Goal: Information Seeking & Learning: Compare options

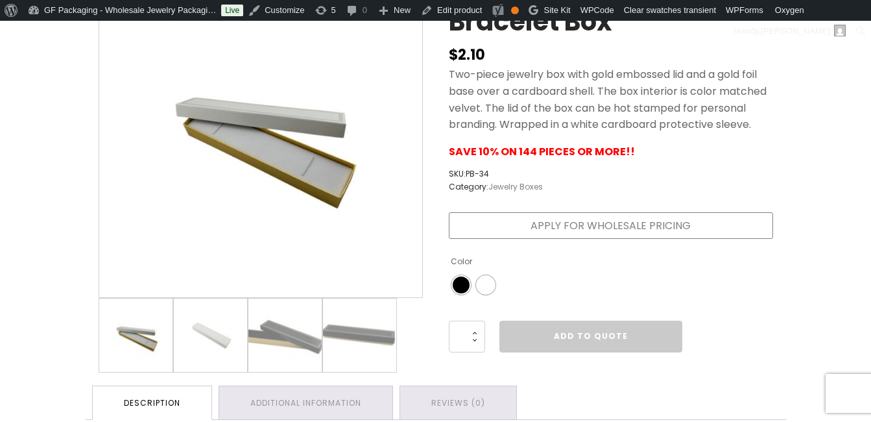
scroll to position [260, 0]
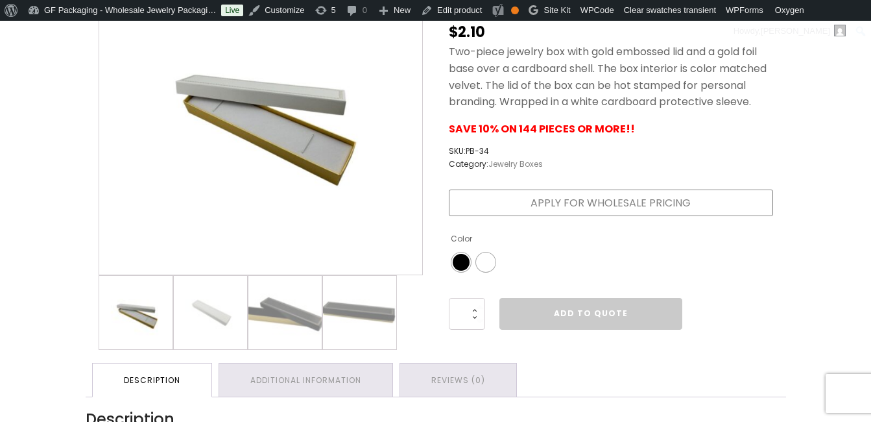
click at [146, 308] on img at bounding box center [135, 312] width 73 height 73
click at [204, 317] on img at bounding box center [210, 312] width 73 height 73
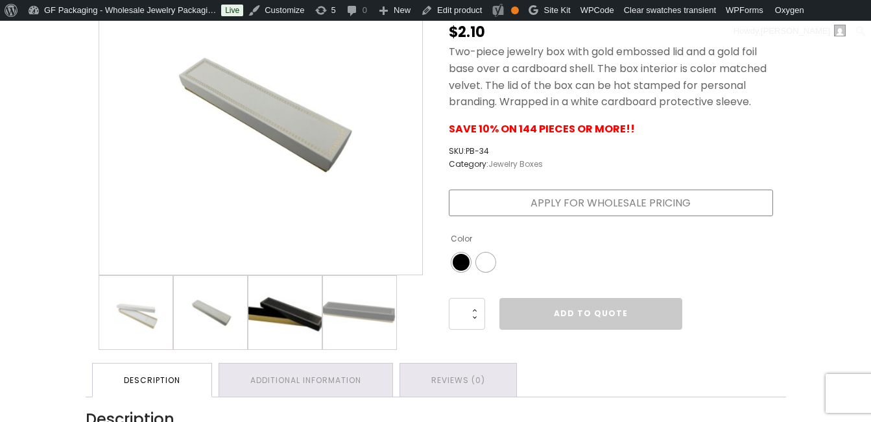
click at [269, 317] on img at bounding box center [284, 312] width 73 height 73
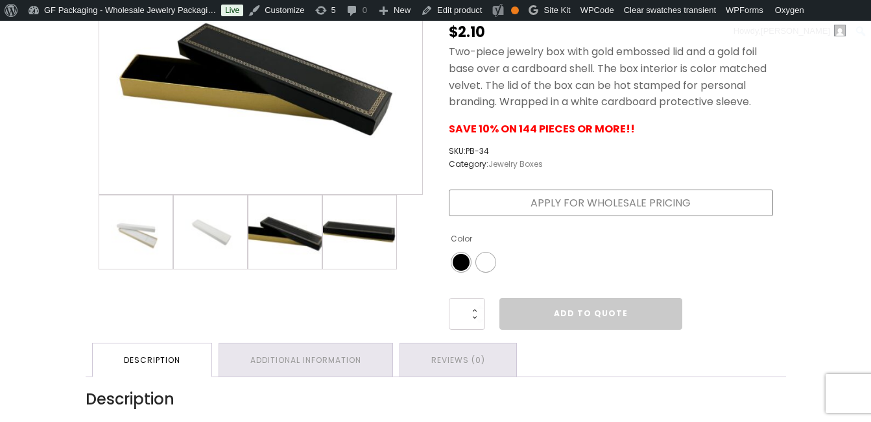
click at [369, 229] on img at bounding box center [359, 231] width 73 height 73
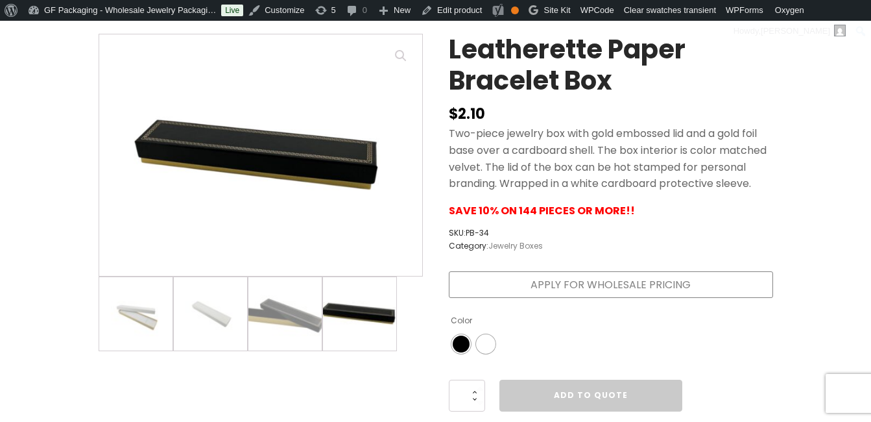
scroll to position [130, 0]
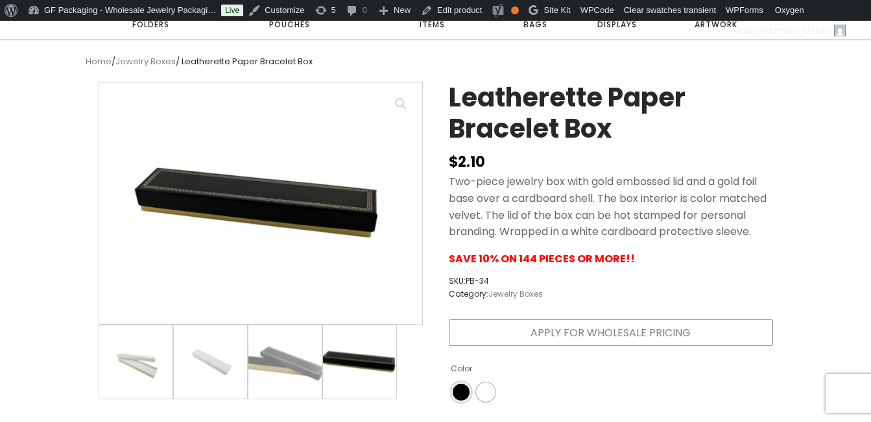
click at [457, 393] on span "Color" at bounding box center [461, 391] width 17 height 17
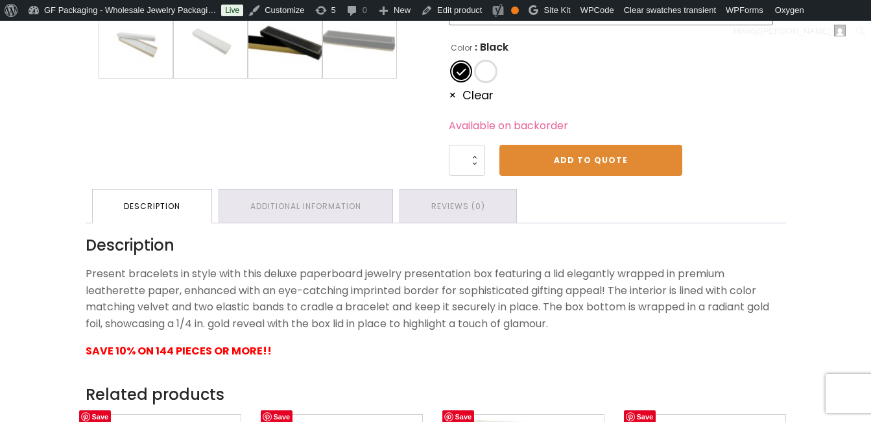
scroll to position [454, 0]
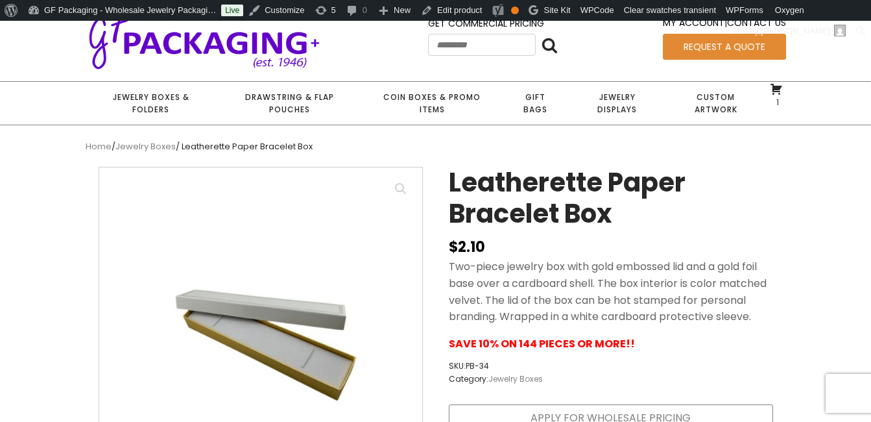
scroll to position [195, 0]
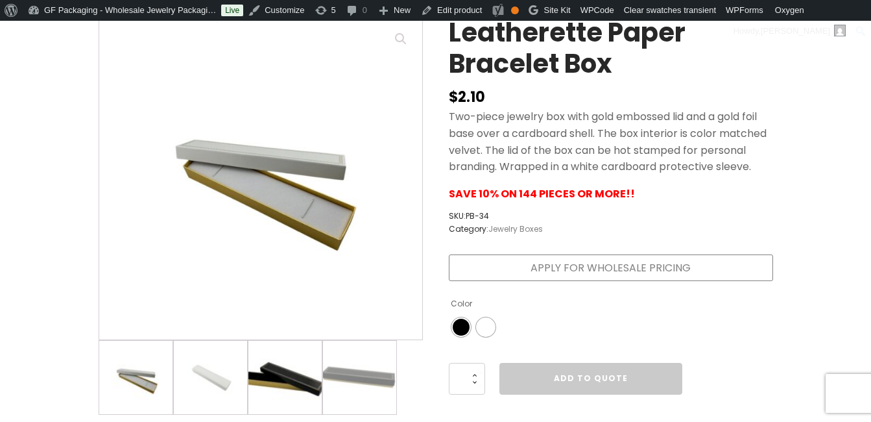
click at [298, 382] on img at bounding box center [284, 377] width 73 height 73
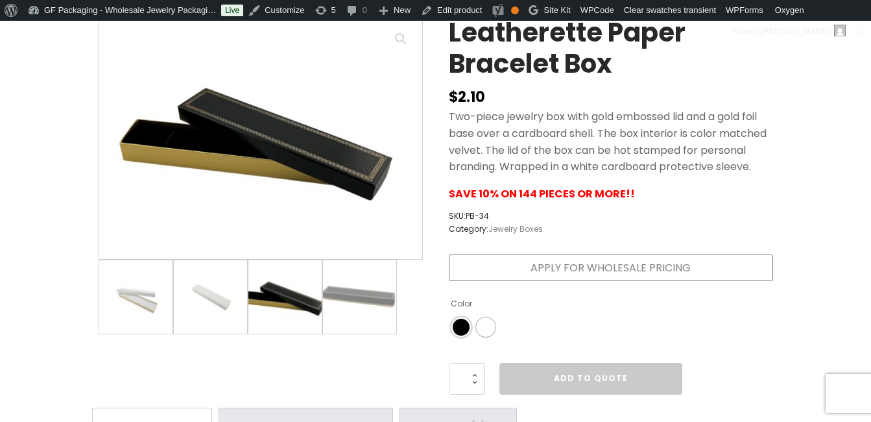
click at [463, 328] on span "Color" at bounding box center [461, 327] width 17 height 17
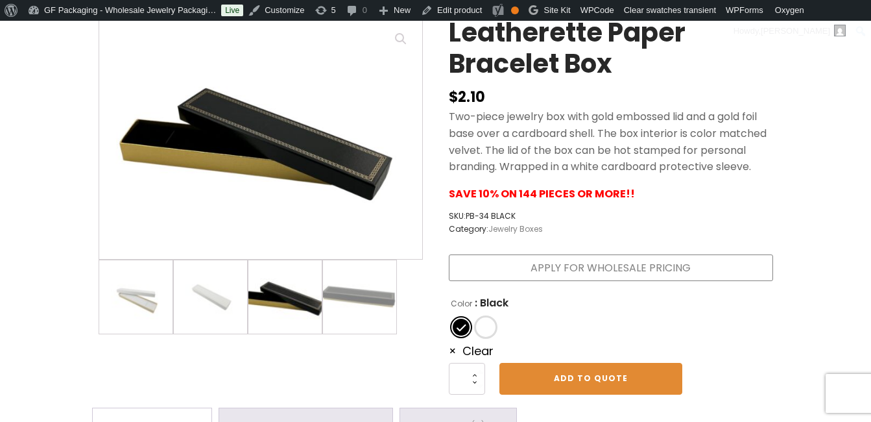
click at [489, 324] on span "Color" at bounding box center [486, 327] width 17 height 17
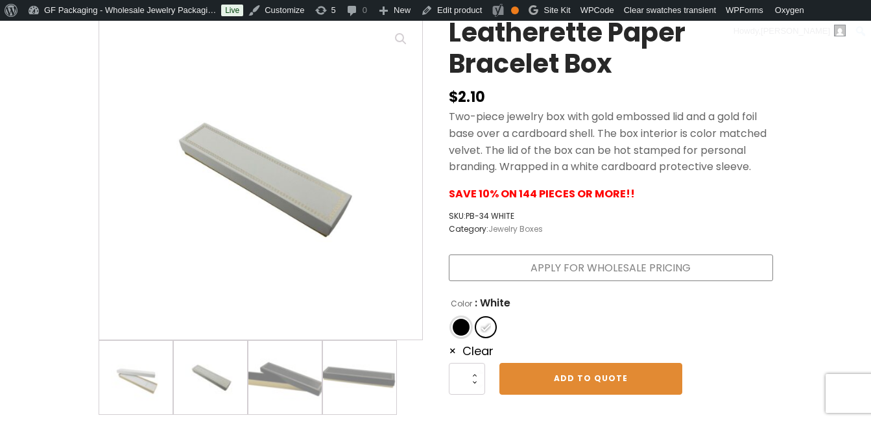
click at [464, 330] on span "Color" at bounding box center [461, 327] width 17 height 17
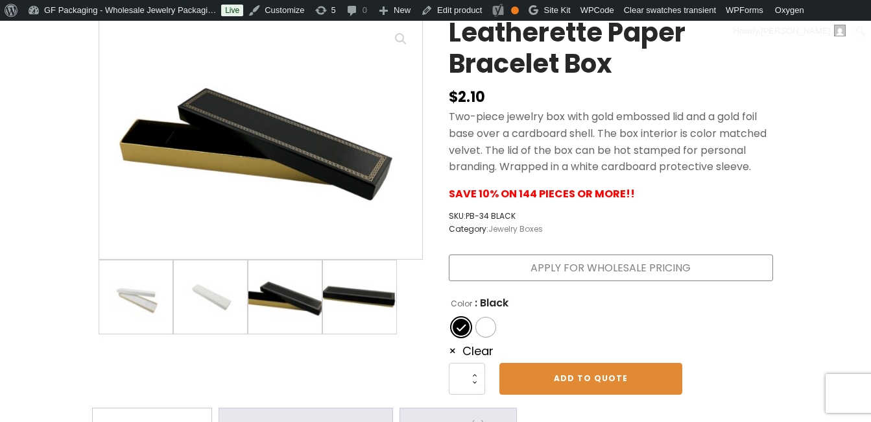
click at [377, 306] on img at bounding box center [359, 296] width 73 height 73
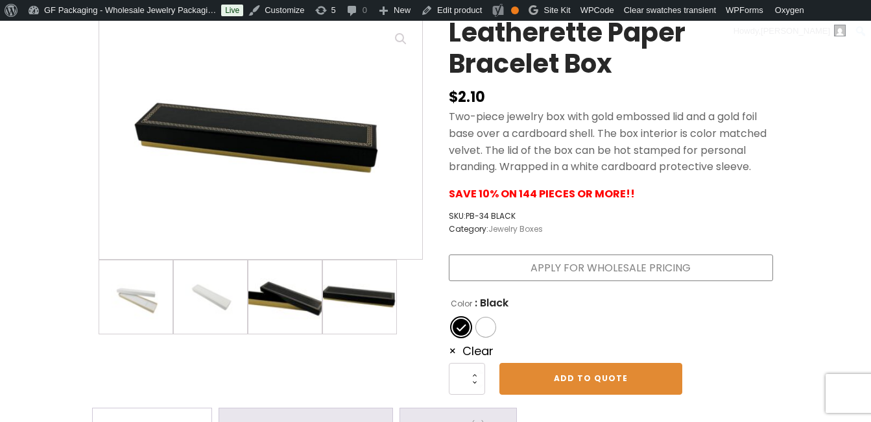
click at [315, 306] on img at bounding box center [284, 296] width 73 height 73
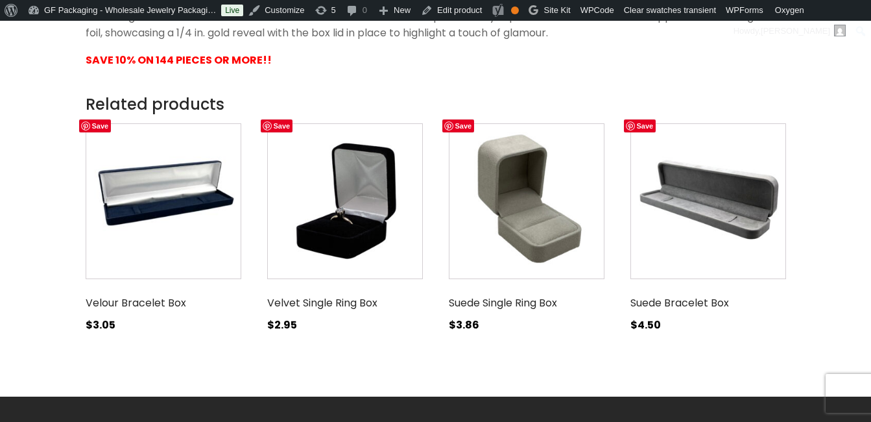
scroll to position [714, 0]
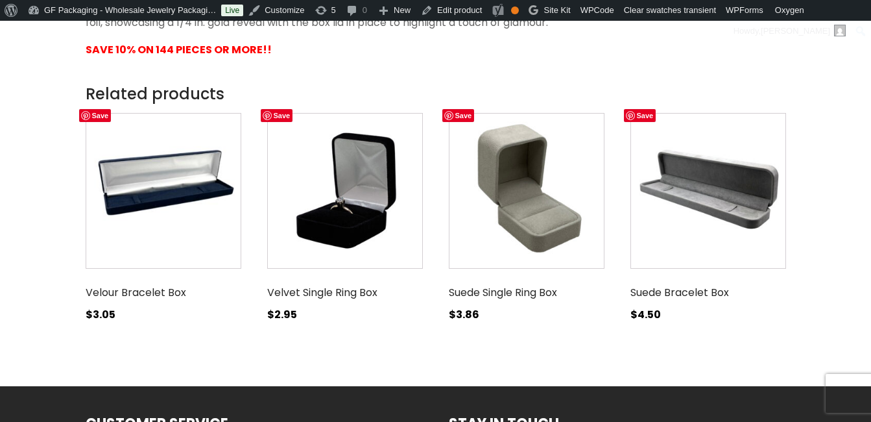
click at [535, 230] on img at bounding box center [527, 191] width 156 height 156
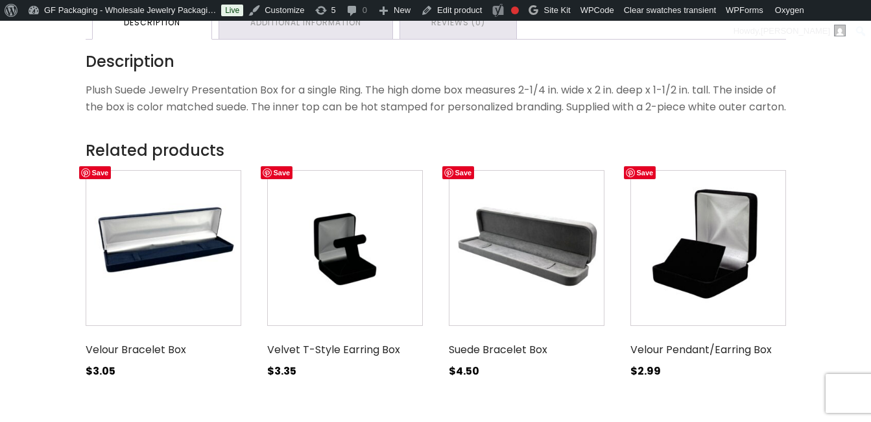
scroll to position [649, 0]
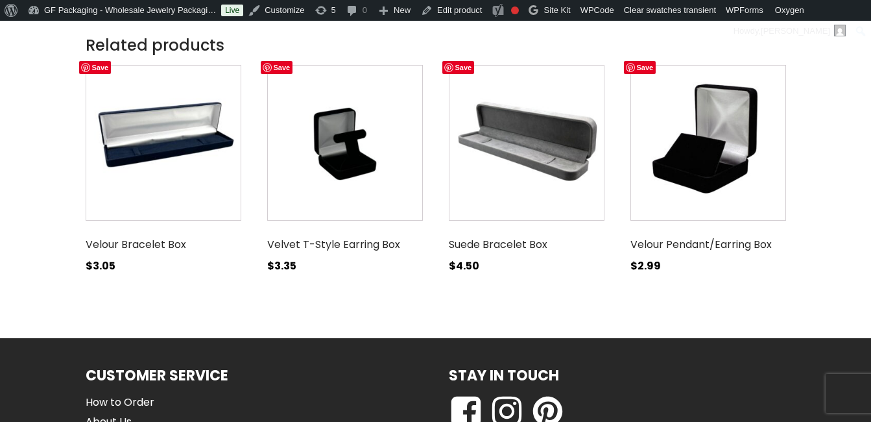
click at [511, 258] on h3 "Suede Bracelet Box" at bounding box center [527, 244] width 156 height 27
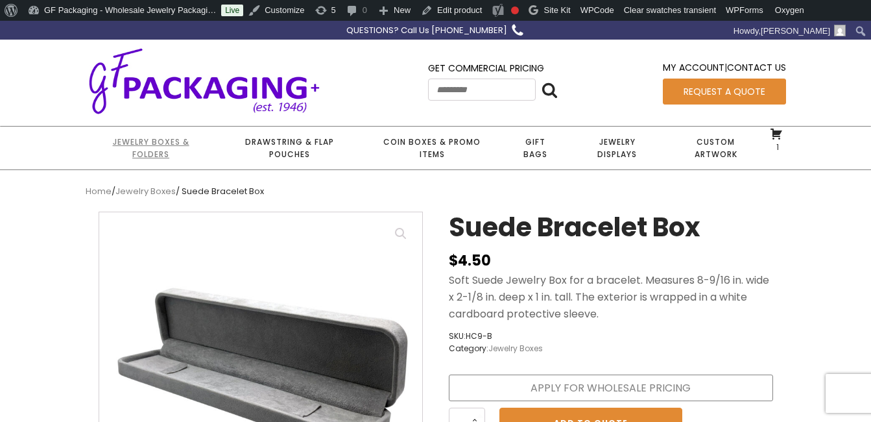
click at [153, 141] on link "Jewelry Boxes & Folders" at bounding box center [151, 148] width 131 height 43
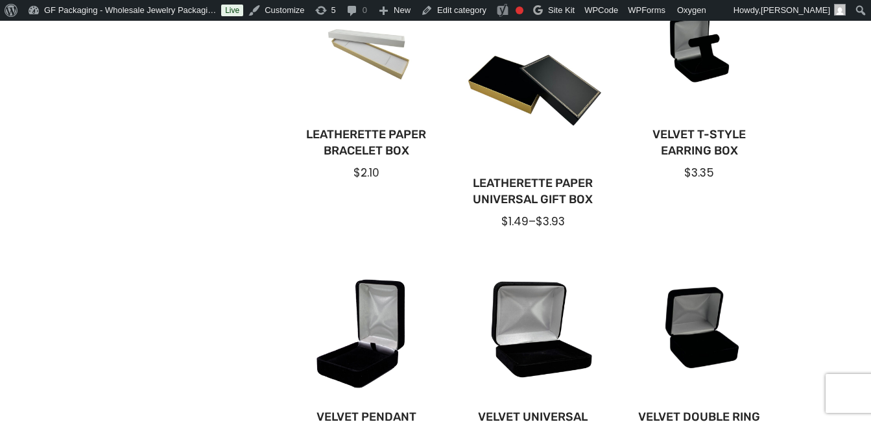
scroll to position [973, 0]
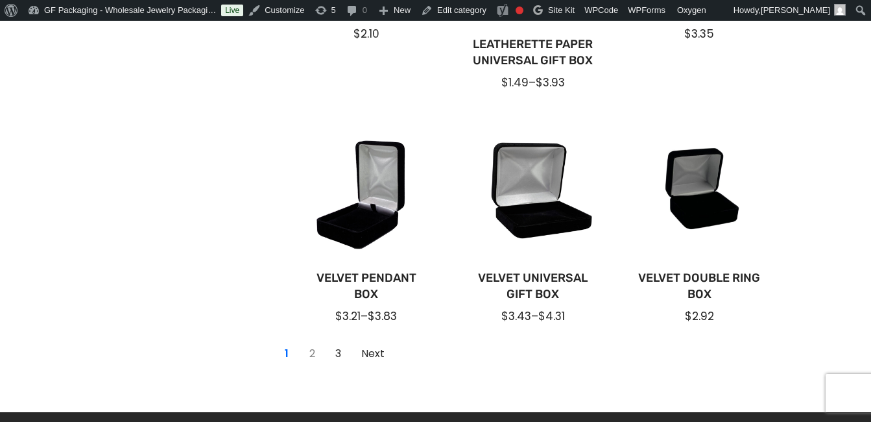
click at [313, 351] on link "2" at bounding box center [312, 353] width 21 height 21
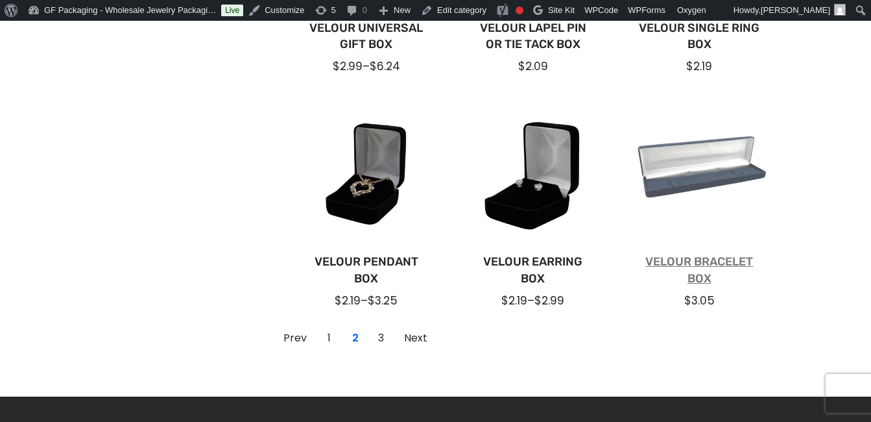
click at [697, 277] on link "Velour Bracelet Box" at bounding box center [699, 270] width 125 height 32
